Goal: Information Seeking & Learning: Learn about a topic

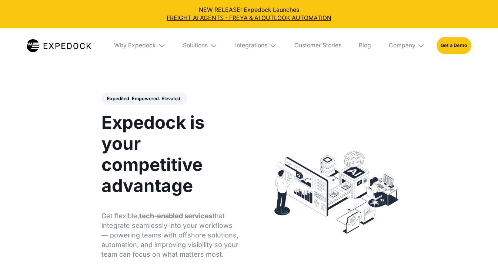
select select
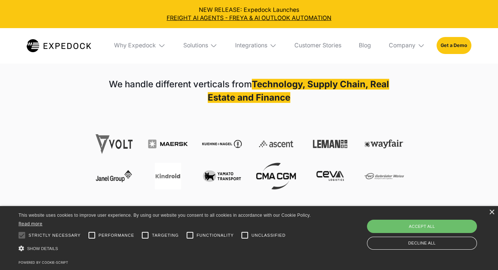
scroll to position [259, 0]
click at [457, 121] on div "We handle different verticals from Technology, Supply Chain, Real Estate and Fi…" at bounding box center [249, 134] width 498 height 157
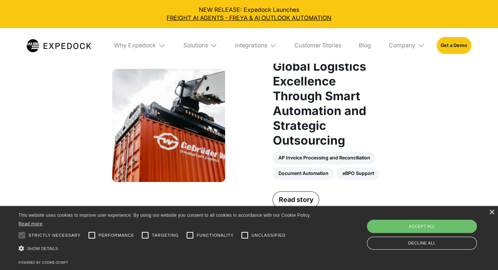
scroll to position [592, 0]
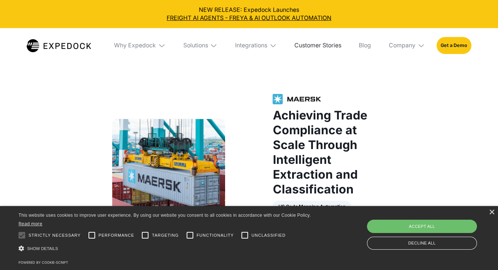
click at [341, 46] on link "Customer Stories" at bounding box center [317, 45] width 59 height 35
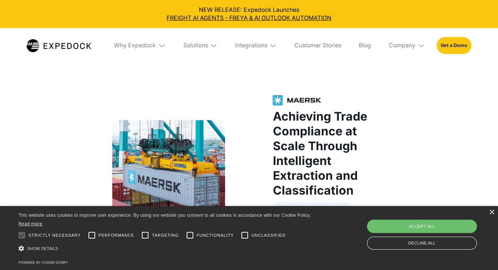
scroll to position [962, 0]
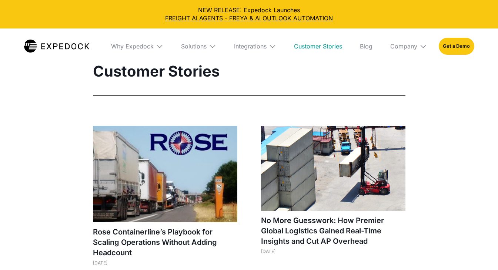
select select
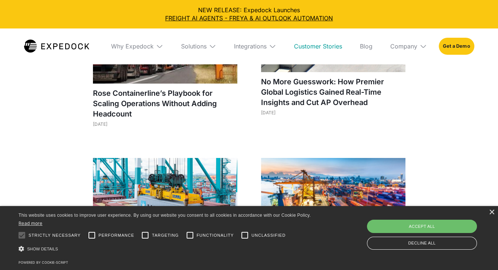
scroll to position [148, 0]
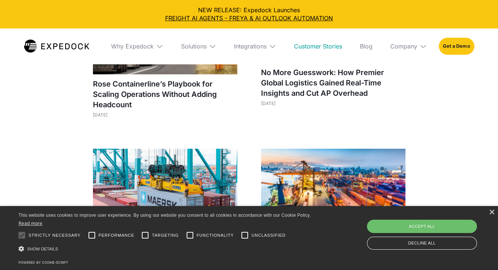
click at [495, 210] on div "× This website uses cookies to improve user experience. By using our website yo…" at bounding box center [249, 238] width 498 height 64
click at [492, 212] on div "×" at bounding box center [492, 213] width 6 height 6
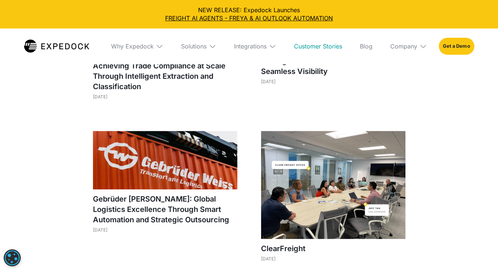
scroll to position [296, 0]
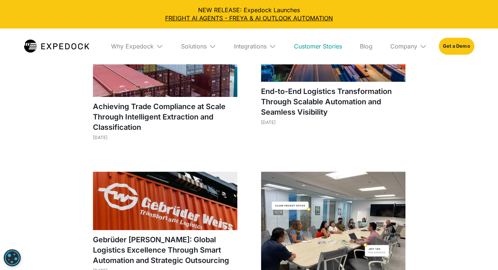
click at [210, 47] on img at bounding box center [212, 46] width 7 height 7
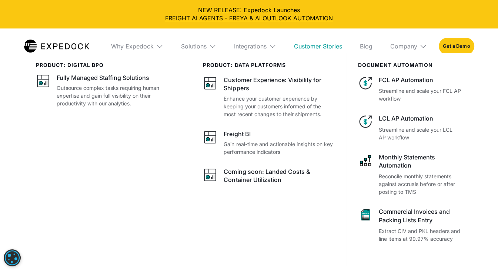
click at [84, 45] on img at bounding box center [56, 46] width 65 height 13
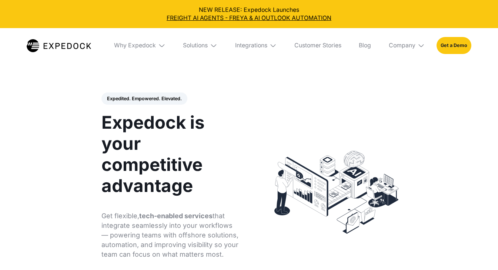
select select
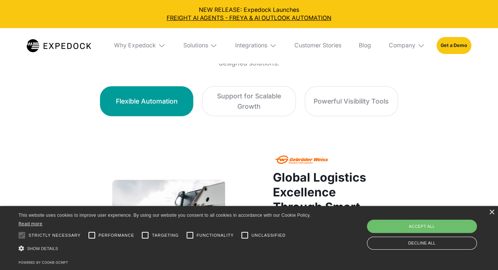
scroll to position [481, 0]
click at [144, 41] on div "Why Expedock" at bounding box center [139, 45] width 63 height 35
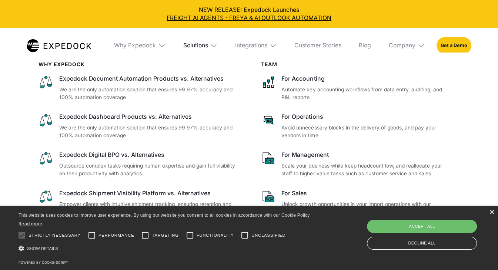
click at [196, 48] on div "Solutions" at bounding box center [195, 45] width 25 height 7
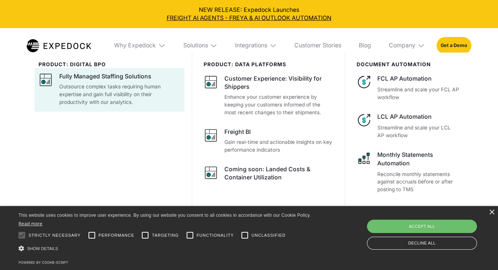
click at [130, 77] on div "Fully Managed Staffing Solutions" at bounding box center [105, 77] width 92 height 8
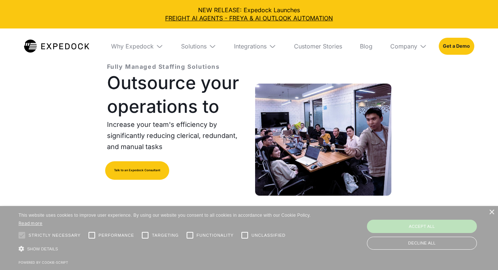
select select
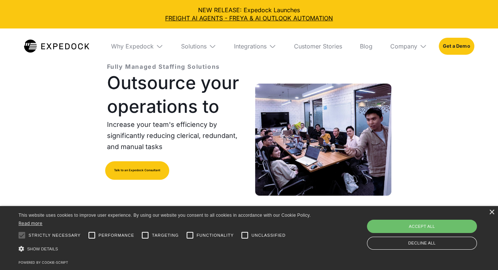
click at [212, 162] on div "Fully Managed Staffing Solutions Outsource your operations to Increase your tea…" at bounding box center [175, 139] width 136 height 155
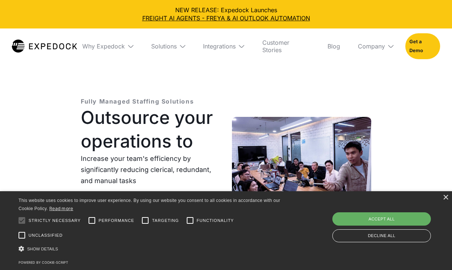
click at [389, 218] on div "Accept all" at bounding box center [381, 218] width 98 height 13
checkbox input "true"
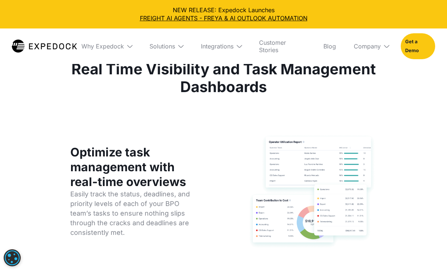
scroll to position [2554, 0]
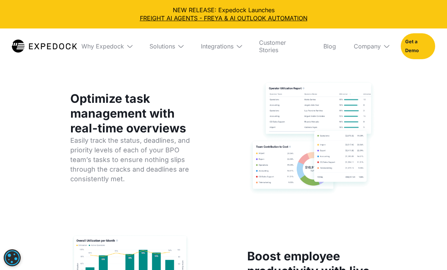
click at [210, 181] on div "FULL VISIBILITY ON AGENT PRODUCTIVITY Real Time Visibility and Task Management …" at bounding box center [224, 200] width 332 height 461
click at [30, 63] on link at bounding box center [44, 47] width 65 height 36
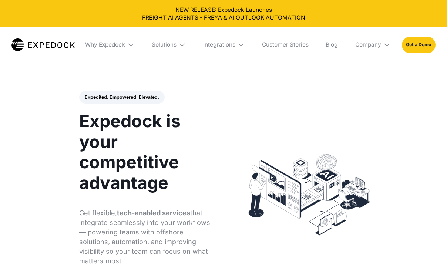
select select
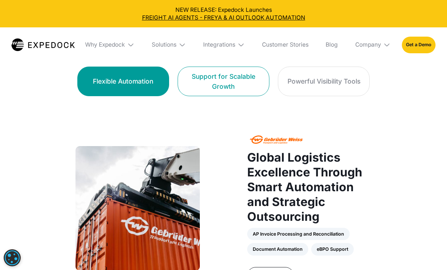
scroll to position [481, 0]
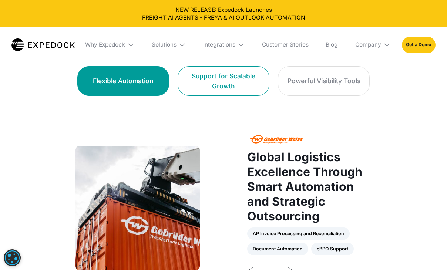
click at [192, 91] on div "Support for Scalable Growth" at bounding box center [224, 81] width 74 height 20
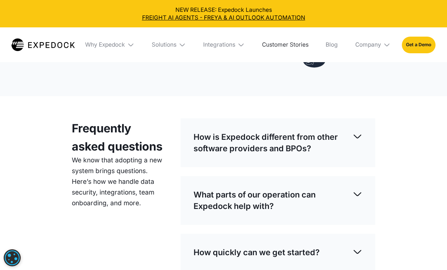
scroll to position [1925, 0]
